Goal: Task Accomplishment & Management: Manage account settings

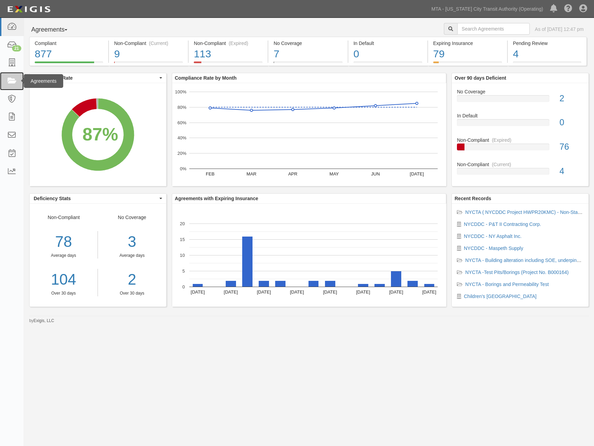
click at [8, 79] on icon at bounding box center [12, 81] width 10 height 8
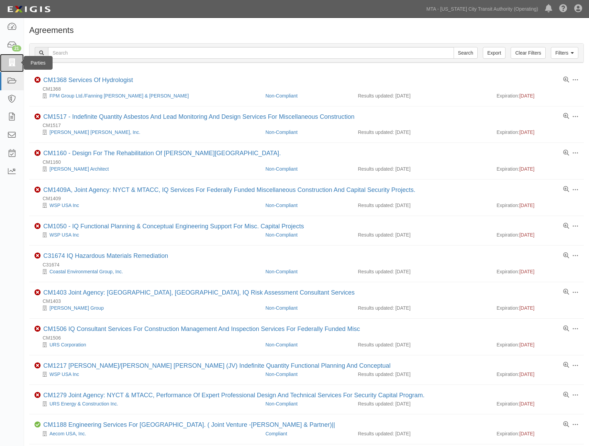
click at [9, 59] on icon at bounding box center [12, 63] width 10 height 8
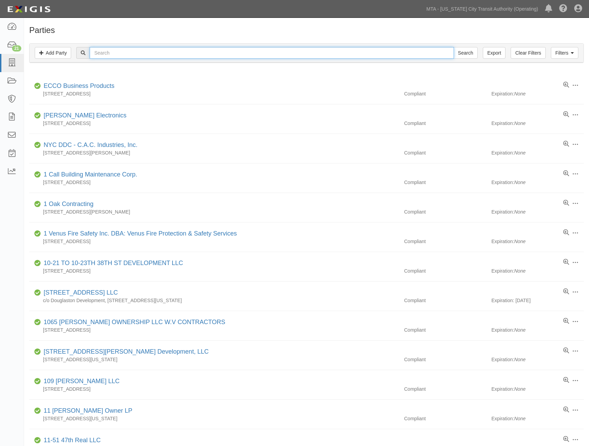
click at [122, 52] on input "text" at bounding box center [272, 53] width 364 height 12
type input "nyc ddc"
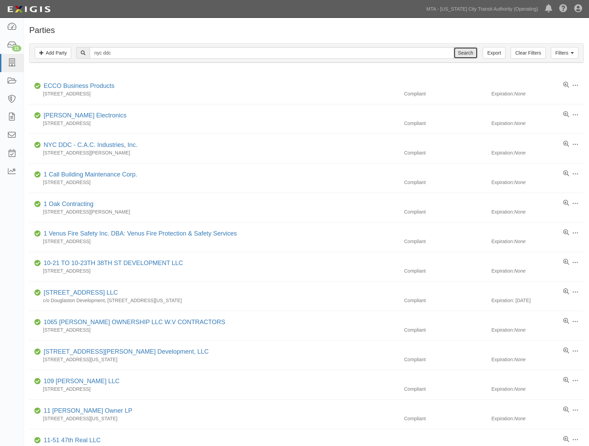
click at [468, 58] on input "Search" at bounding box center [466, 53] width 24 height 12
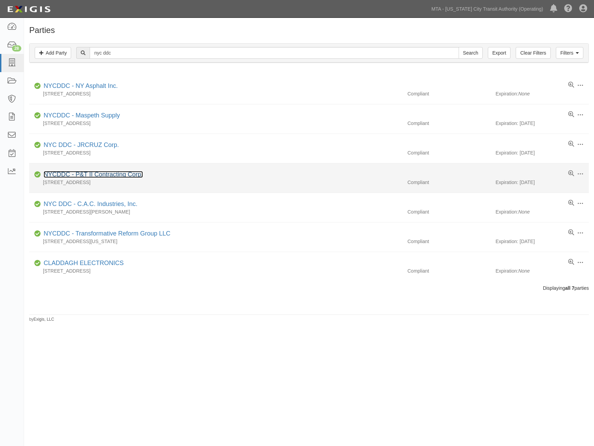
click at [99, 176] on link "NYCDDC - P&T II Contracting Corp." at bounding box center [93, 174] width 99 height 7
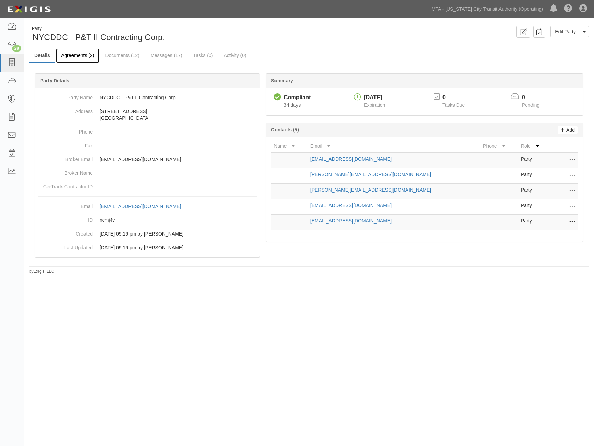
click at [75, 52] on link "Agreements (2)" at bounding box center [77, 55] width 43 height 15
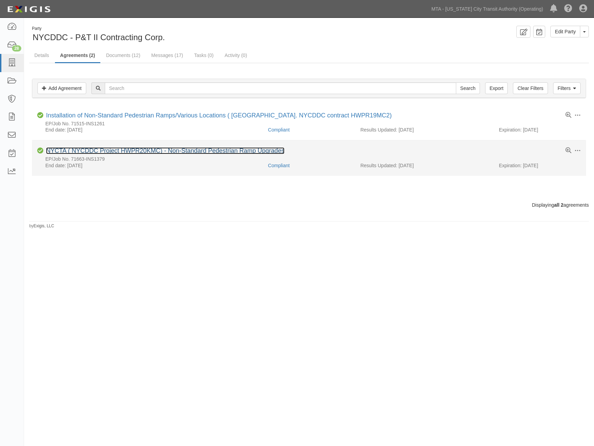
click at [99, 149] on link "NYCTA ( NYCDDC Project HWPR20KMC) - Non-Standard Pedestrian Ramp Upgrades" at bounding box center [165, 150] width 238 height 7
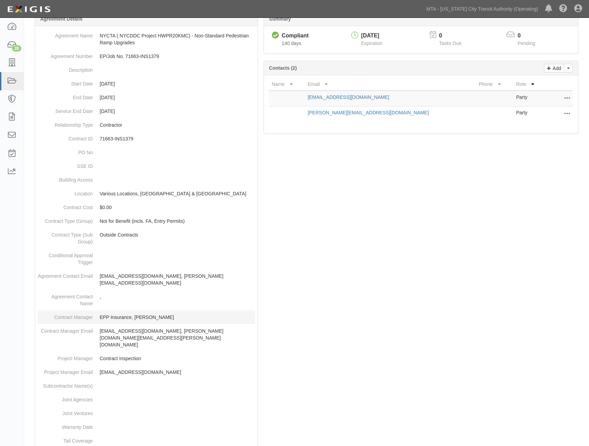
scroll to position [69, 0]
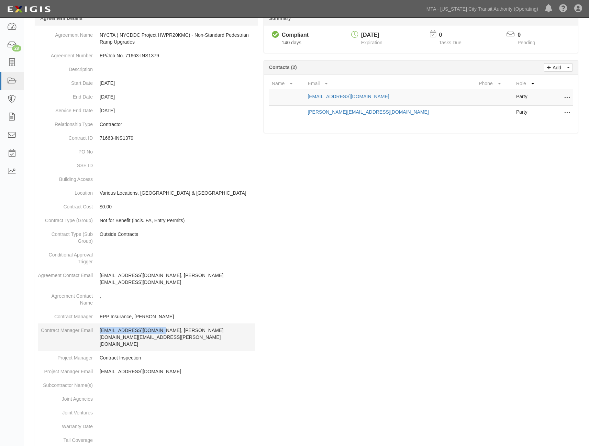
drag, startPoint x: 155, startPoint y: 324, endPoint x: 99, endPoint y: 325, distance: 56.7
click at [99, 325] on dd "epp-insurance@mtacd.org, calvin.tsang@mtacd.org" at bounding box center [146, 337] width 217 height 27
copy p "epp-insurance@mtacd.org"
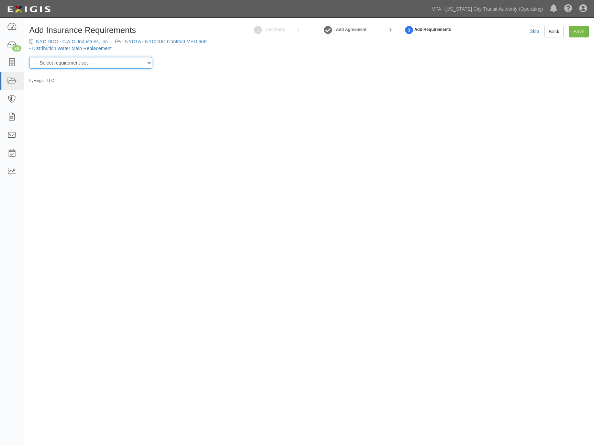
click at [91, 61] on select "-- Select requirement set -- Basic Basic Enhanced Option for Operating Agreemen…" at bounding box center [90, 63] width 123 height 12
select select "21174"
click at [29, 57] on select "-- Select requirement set -- Basic Basic Enhanced Option for Operating Agreemen…" at bounding box center [90, 63] width 123 height 12
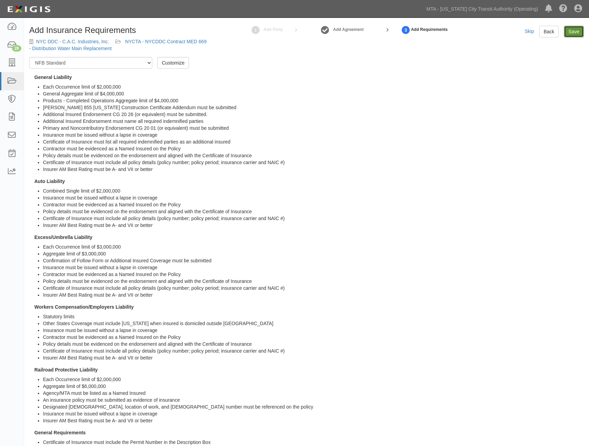
click at [577, 32] on input "Save" at bounding box center [574, 32] width 20 height 12
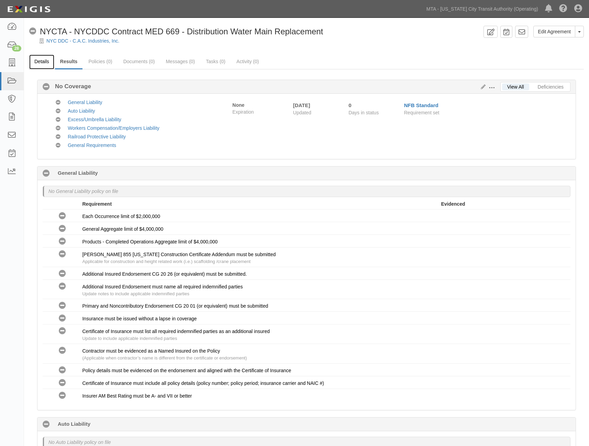
click at [42, 61] on link "Details" at bounding box center [41, 62] width 25 height 15
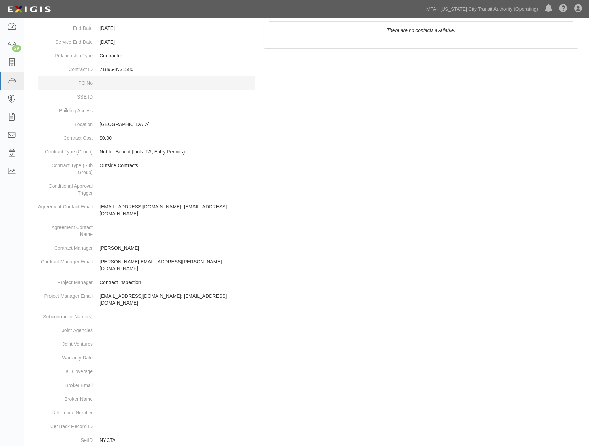
scroll to position [226, 0]
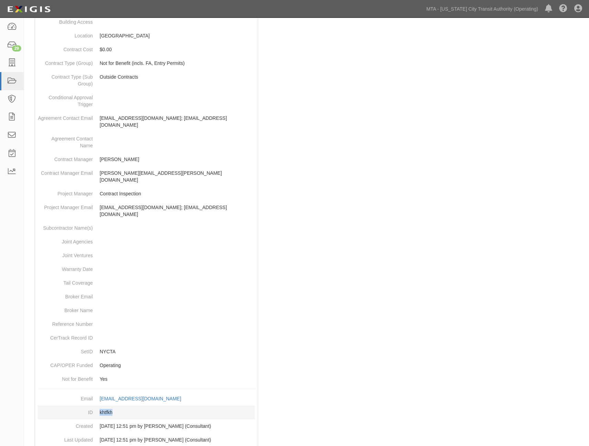
drag, startPoint x: 115, startPoint y: 391, endPoint x: 96, endPoint y: 394, distance: 20.1
click at [96, 406] on dd "khtfkh" at bounding box center [146, 413] width 217 height 14
copy dd "khtfkh"
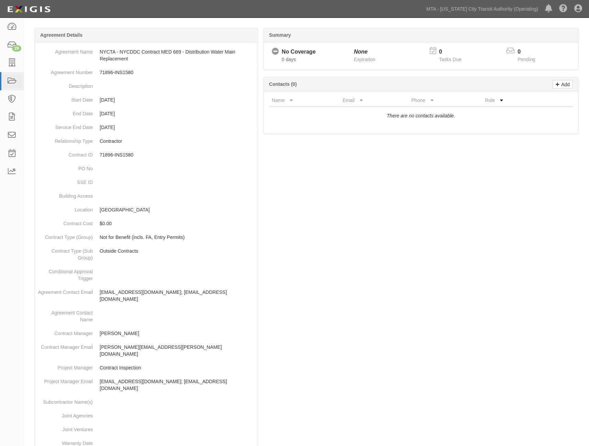
scroll to position [0, 0]
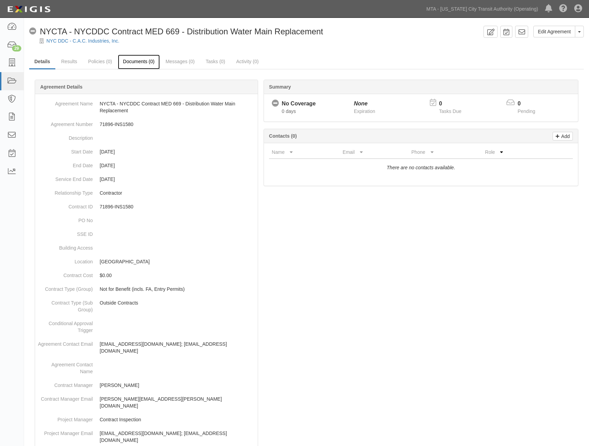
click at [138, 61] on link "Documents (0)" at bounding box center [139, 62] width 42 height 15
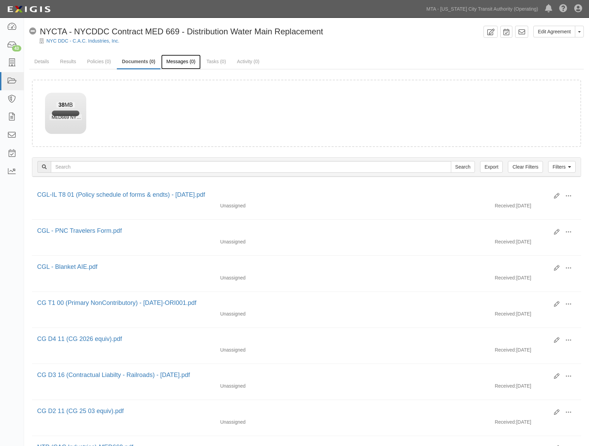
drag, startPoint x: 180, startPoint y: 58, endPoint x: 173, endPoint y: 60, distance: 7.4
click at [180, 58] on link "Messages (0)" at bounding box center [181, 62] width 40 height 15
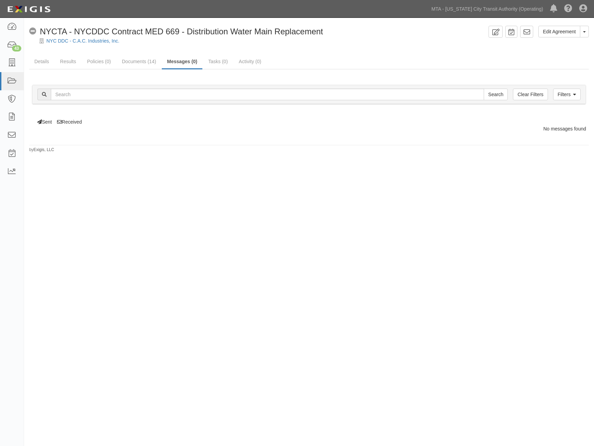
click at [140, 64] on link "Documents (14)" at bounding box center [139, 62] width 45 height 14
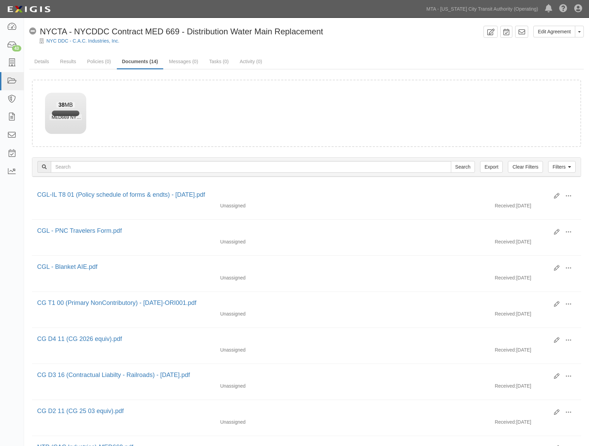
click at [78, 107] on div "38 MB" at bounding box center [65, 105] width 32 height 7
click at [174, 61] on link "Messages (0)" at bounding box center [184, 62] width 40 height 15
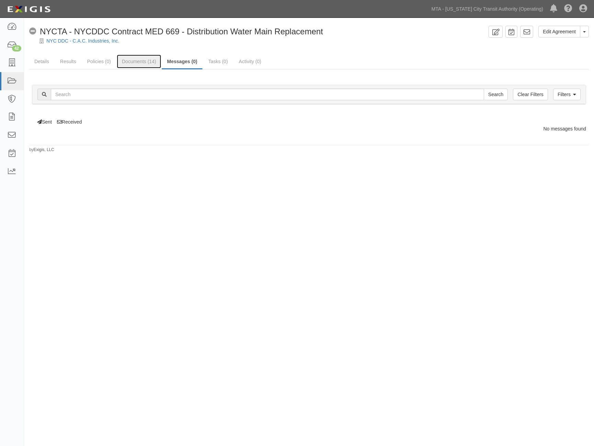
click at [148, 63] on link "Documents (14)" at bounding box center [139, 62] width 45 height 14
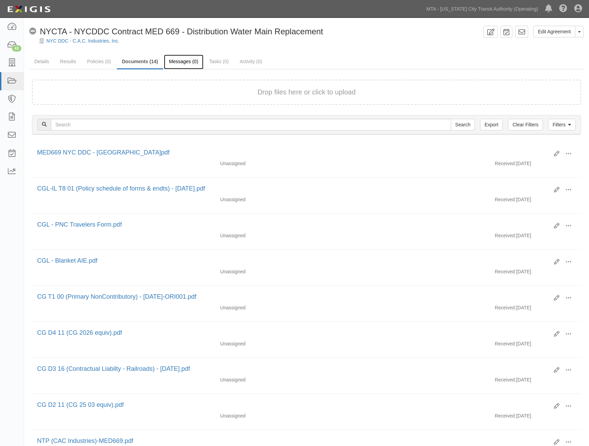
click at [171, 60] on link "Messages (0)" at bounding box center [184, 62] width 40 height 15
